Goal: Transaction & Acquisition: Purchase product/service

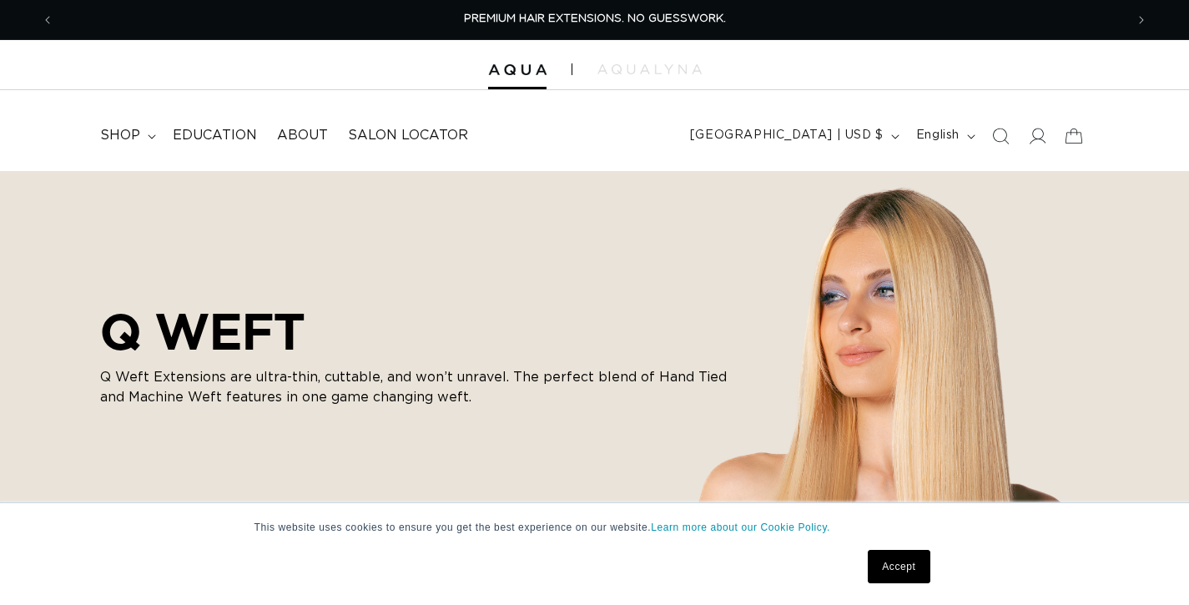
click at [903, 571] on link "Accept" at bounding box center [899, 566] width 62 height 33
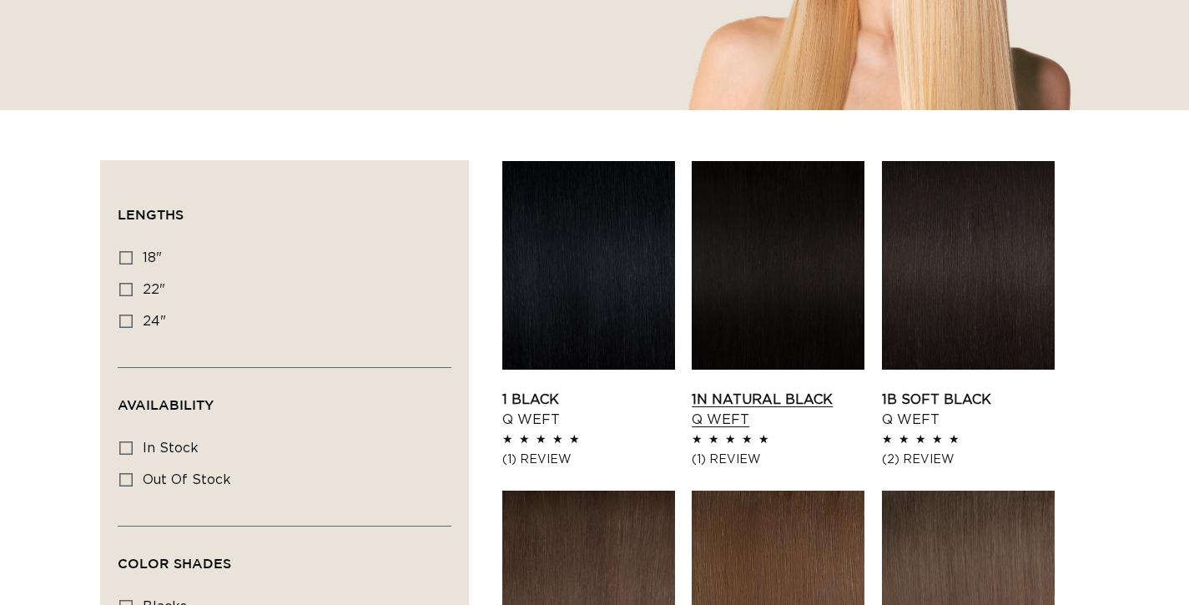
scroll to position [463, 0]
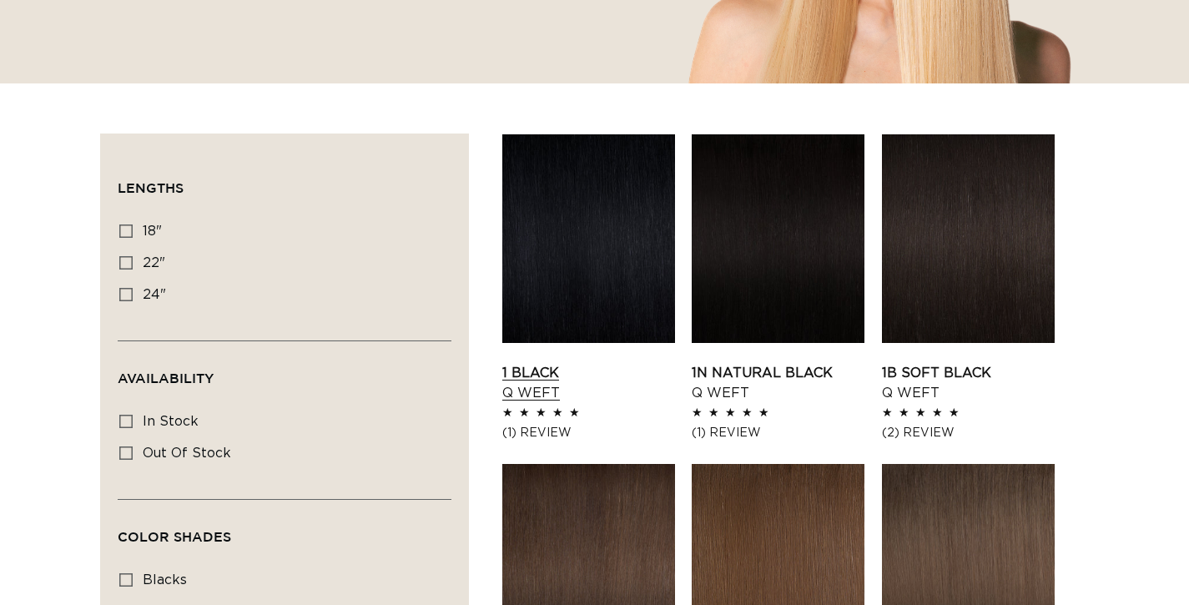
click at [623, 363] on link "1 Black Q Weft" at bounding box center [588, 383] width 173 height 40
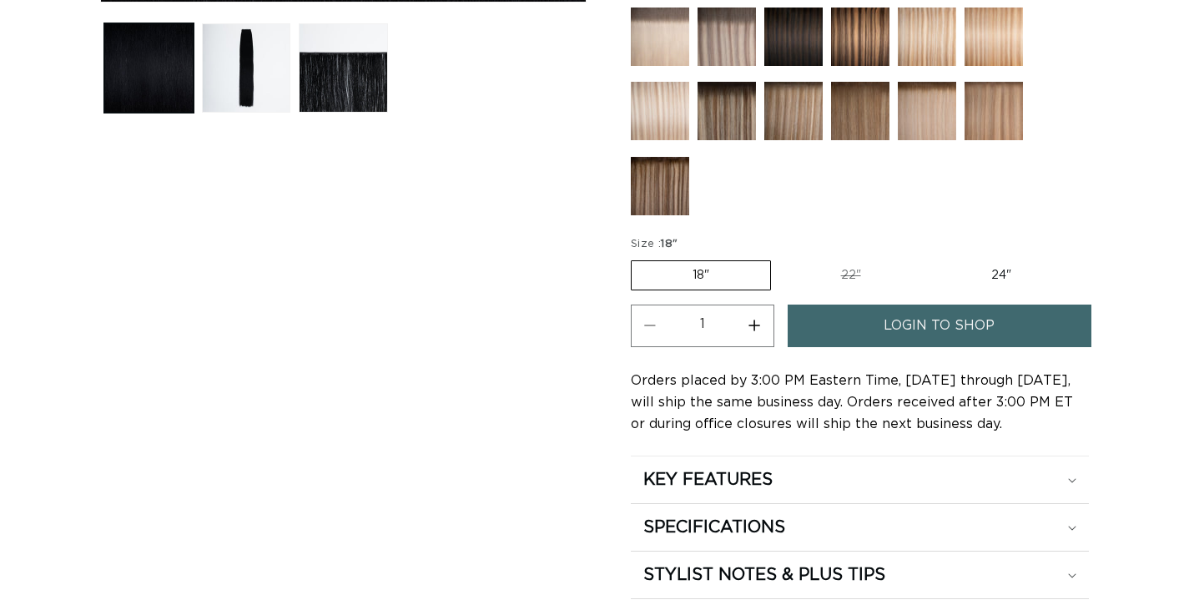
scroll to position [0, 1100]
click at [845, 269] on label "22" Variant sold out or unavailable" at bounding box center [851, 275] width 142 height 28
click at [780, 258] on input "22" Variant sold out or unavailable" at bounding box center [779, 257] width 1 height 1
radio input "true"
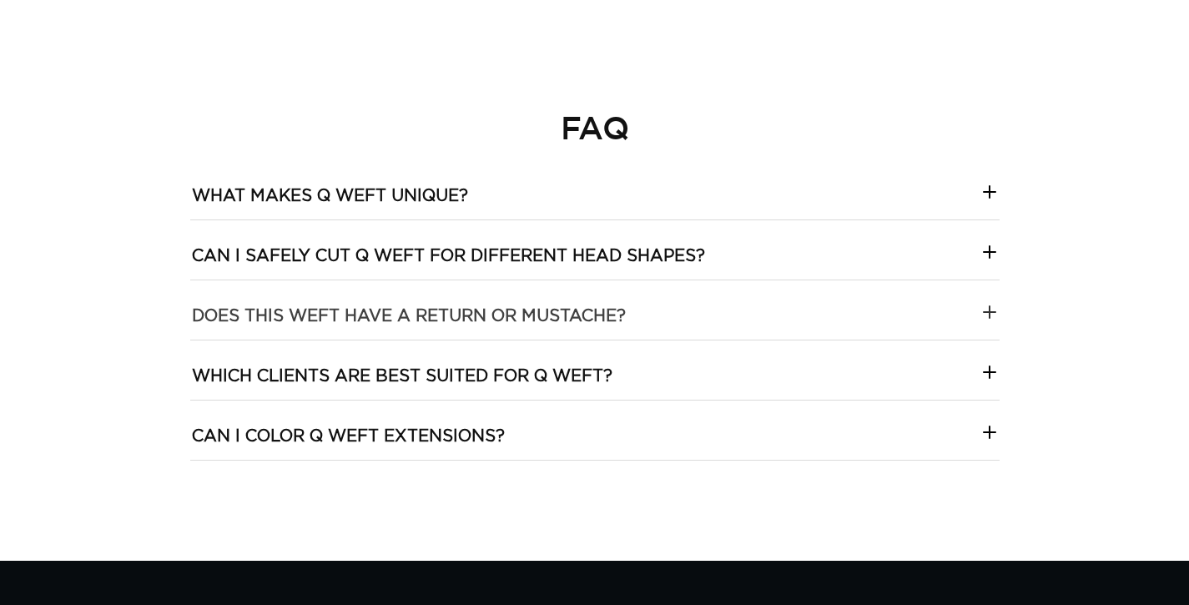
scroll to position [0, 0]
